Goal: Register for event/course

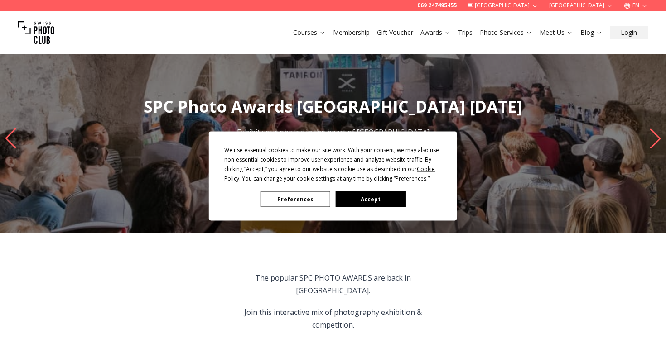
click at [368, 196] on button "Accept" at bounding box center [371, 200] width 70 height 16
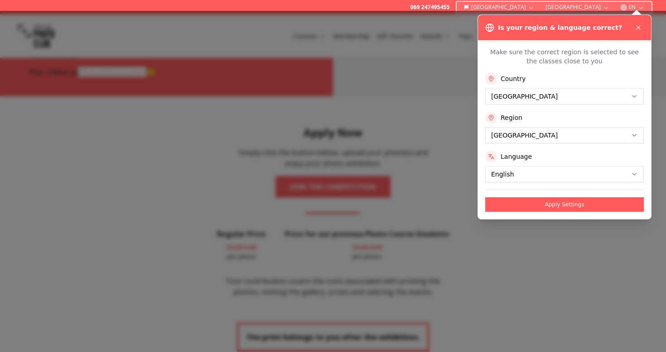
scroll to position [1416, 0]
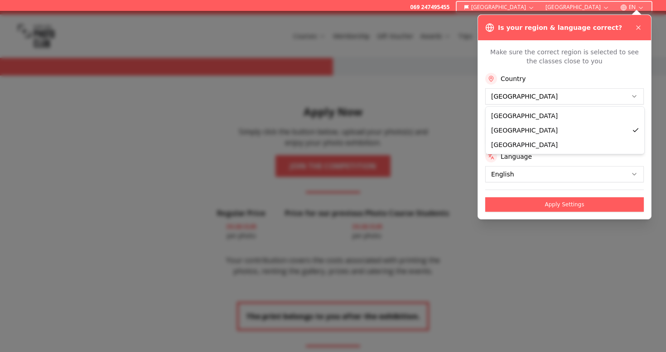
click at [551, 98] on html "069 247495455 [GEOGRAPHIC_DATA] [GEOGRAPHIC_DATA] EN Courses Membership Gift Vo…" at bounding box center [333, 220] width 666 height 3273
click at [519, 139] on html "069 247495455 [GEOGRAPHIC_DATA] [GEOGRAPHIC_DATA] EN Courses Membership Gift Vo…" at bounding box center [333, 220] width 666 height 3273
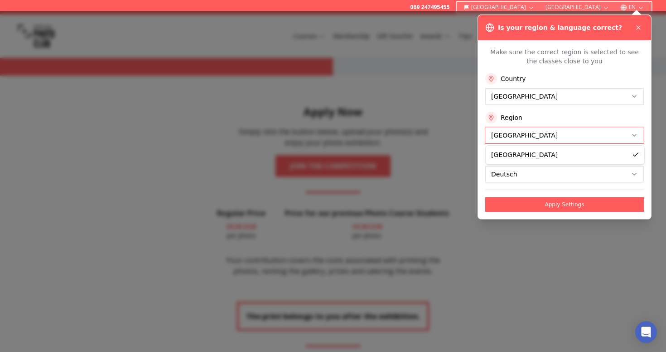
click at [511, 241] on html "069 247495455 [GEOGRAPHIC_DATA] [GEOGRAPHIC_DATA] EN Courses Membership Gift Vo…" at bounding box center [333, 220] width 666 height 3273
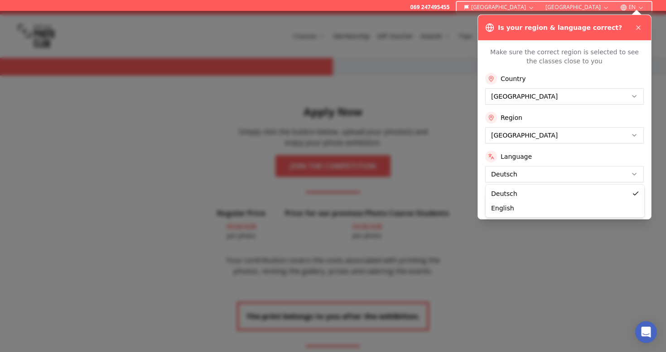
click at [519, 169] on html "069 247495455 [GEOGRAPHIC_DATA] [GEOGRAPHIC_DATA] EN Courses Membership Gift Vo…" at bounding box center [333, 220] width 666 height 3273
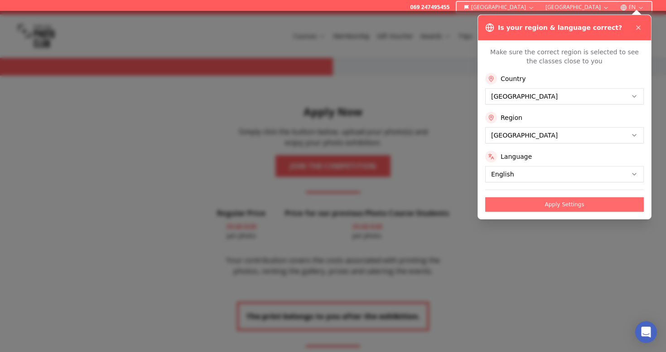
click at [537, 198] on button "Apply Settings" at bounding box center [564, 205] width 159 height 14
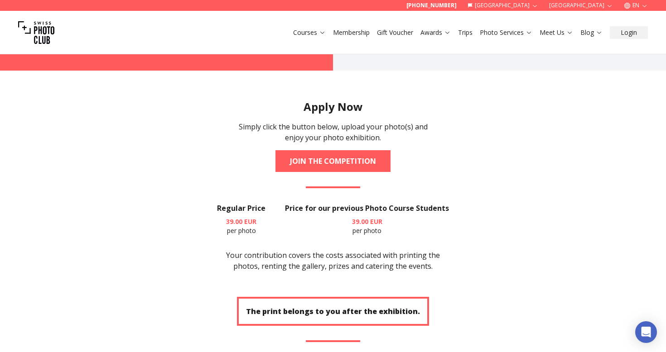
scroll to position [1421, 0]
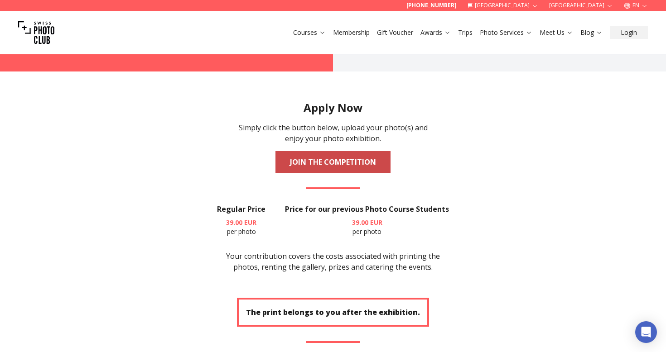
click at [301, 151] on link "JOIN THE COMPETITION" at bounding box center [332, 162] width 115 height 22
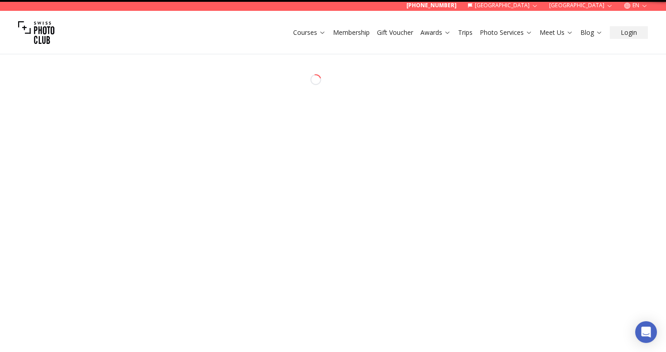
select select "*******"
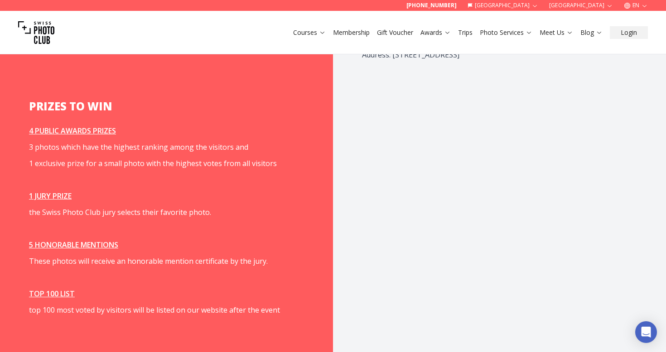
scroll to position [872, 0]
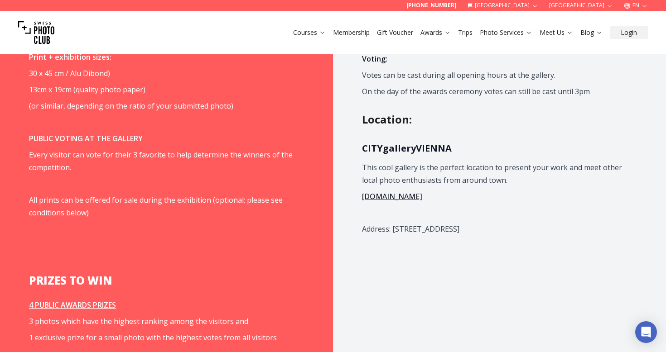
click at [414, 170] on p "This cool gallery is the perfect location to present your work and meet other l…" at bounding box center [494, 173] width 265 height 25
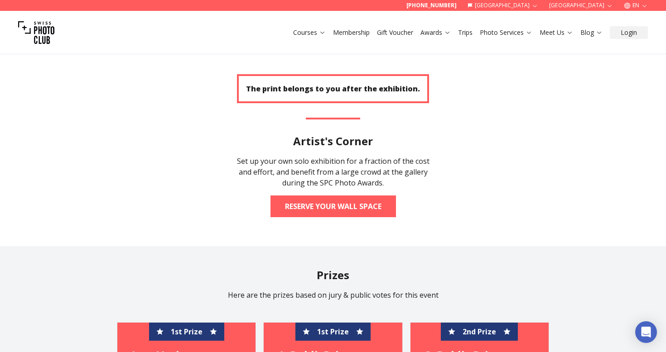
scroll to position [1641, 0]
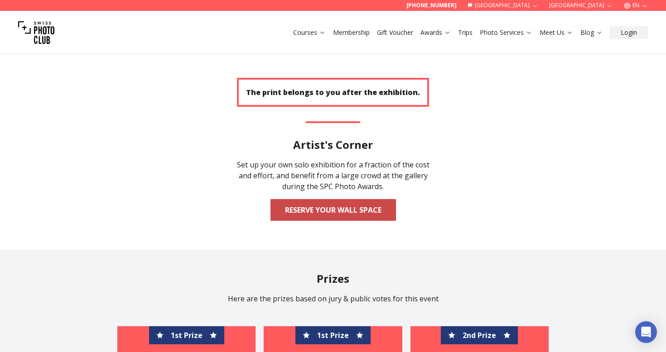
click at [324, 199] on link "Reserve your wall space" at bounding box center [332, 210] width 125 height 22
